Goal: Task Accomplishment & Management: Manage account settings

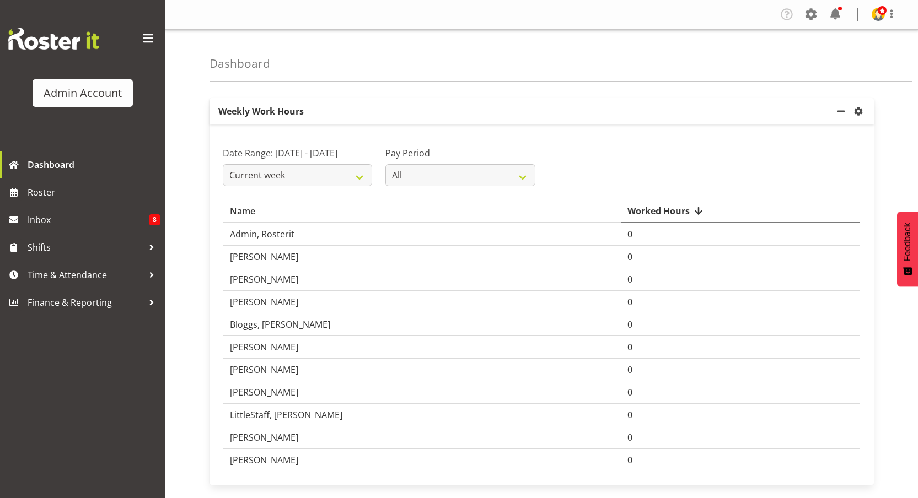
click at [883, 19] on figure at bounding box center [878, 14] width 13 height 13
click at [877, 17] on img at bounding box center [878, 14] width 13 height 13
click at [903, 15] on div "Profile Log Out" at bounding box center [889, 14] width 35 height 14
click at [898, 15] on span at bounding box center [891, 13] width 13 height 13
click at [893, 15] on span at bounding box center [891, 13] width 13 height 13
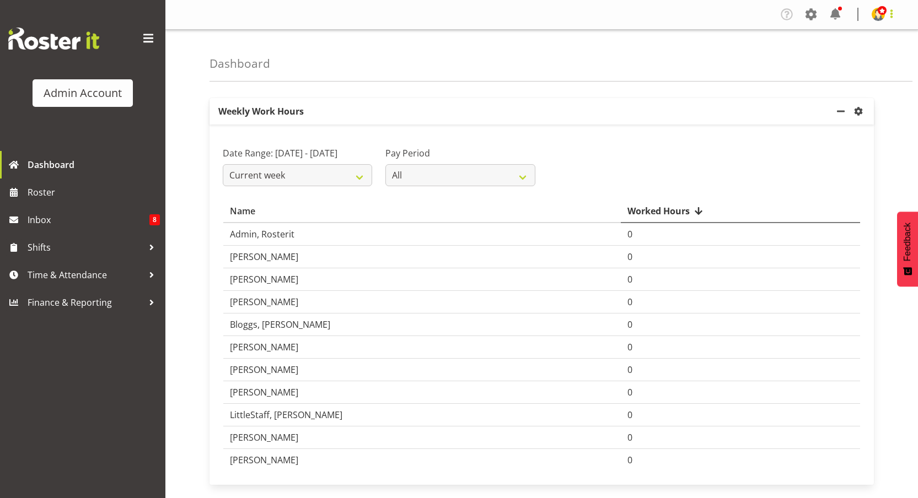
click at [893, 15] on span at bounding box center [891, 13] width 13 height 13
click at [891, 15] on span at bounding box center [891, 13] width 13 height 13
click at [799, 18] on div "Company Settings Roles & Skills Tasks Jobs Employees Locations & Departments Ac…" at bounding box center [842, 15] width 129 height 18
click at [820, 18] on div "Company Settings Roles & Skills Tasks Jobs Employees Locations & Departments Ac…" at bounding box center [842, 15] width 129 height 18
click at [811, 17] on span at bounding box center [811, 15] width 18 height 18
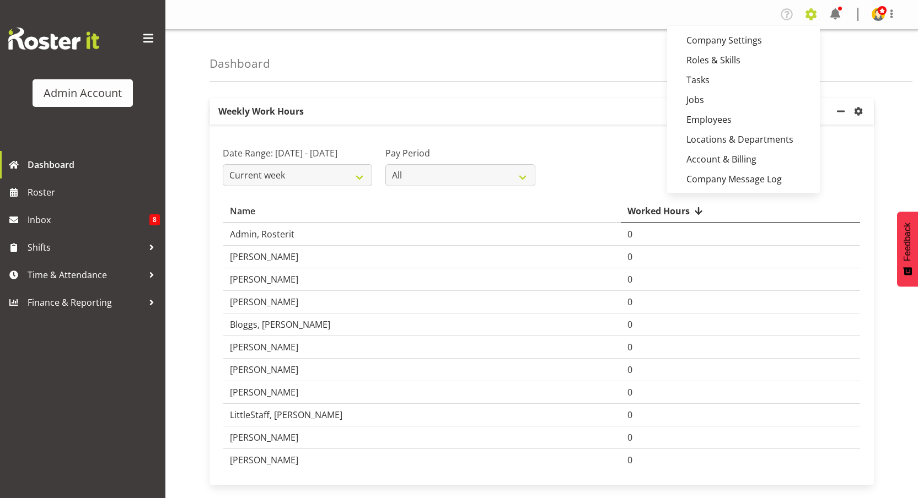
click at [811, 17] on span at bounding box center [811, 15] width 18 height 18
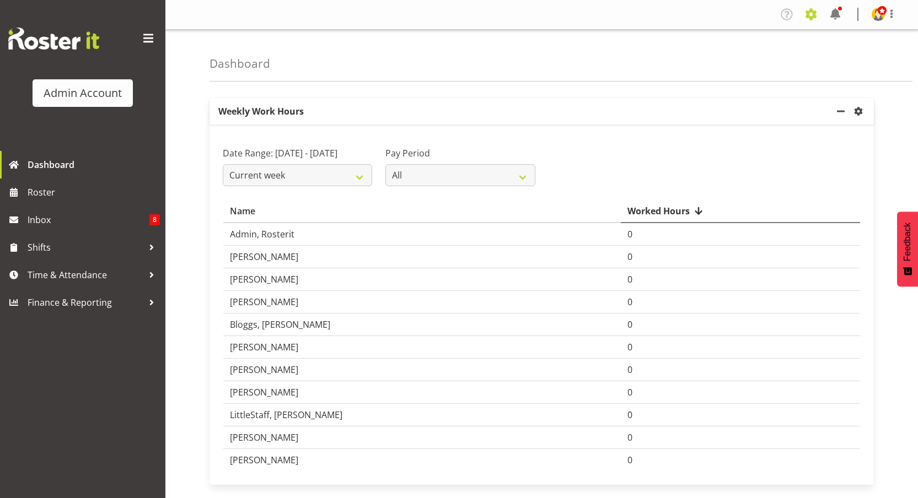
click at [811, 17] on span at bounding box center [811, 15] width 18 height 18
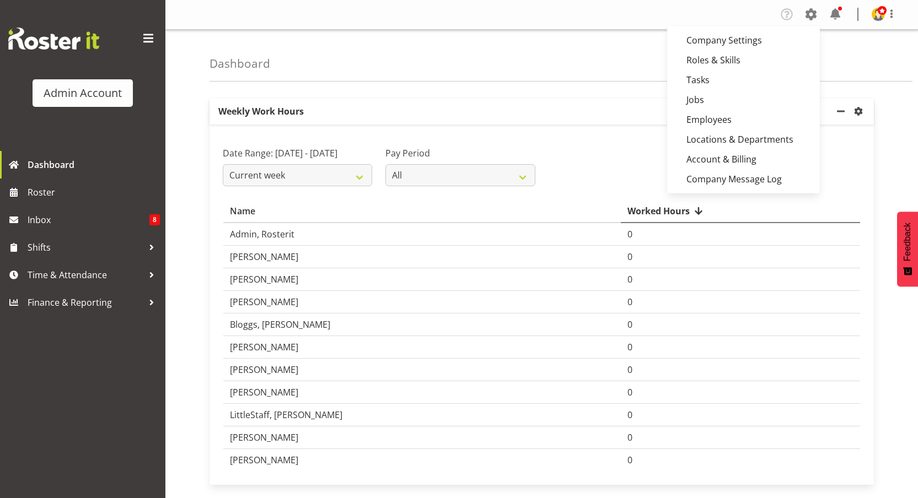
click at [494, 22] on nav "Company Settings Roles & Skills Tasks Jobs Employees Locations & Departments Ac…" at bounding box center [541, 15] width 731 height 18
